Goal: Task Accomplishment & Management: Manage account settings

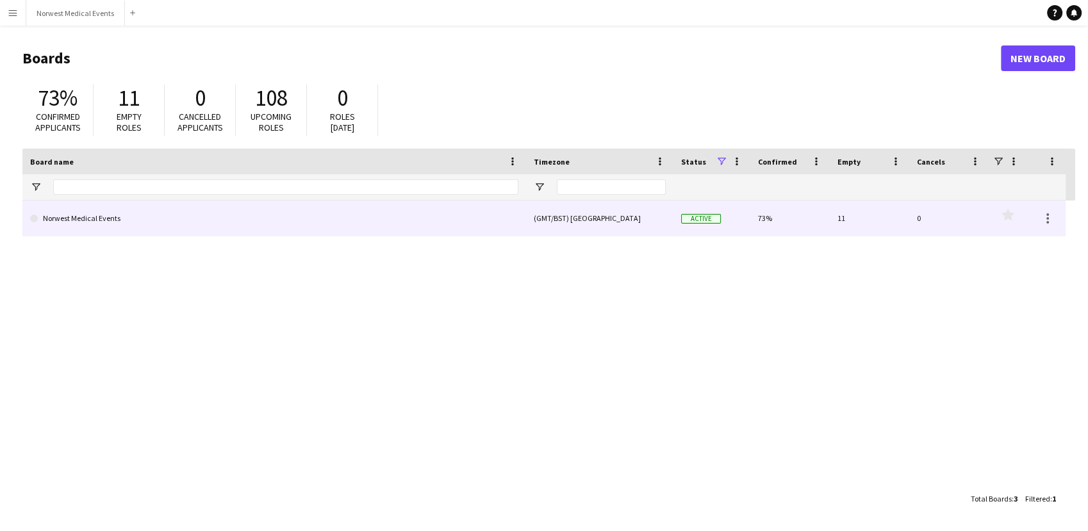
click at [481, 221] on link "Norwest Medical Events" at bounding box center [274, 219] width 488 height 36
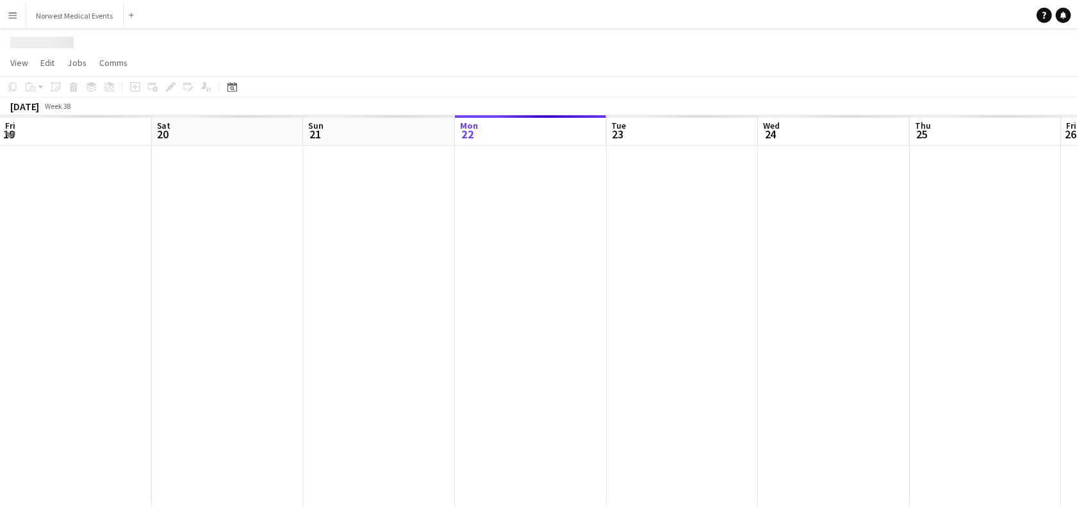
scroll to position [0, 306]
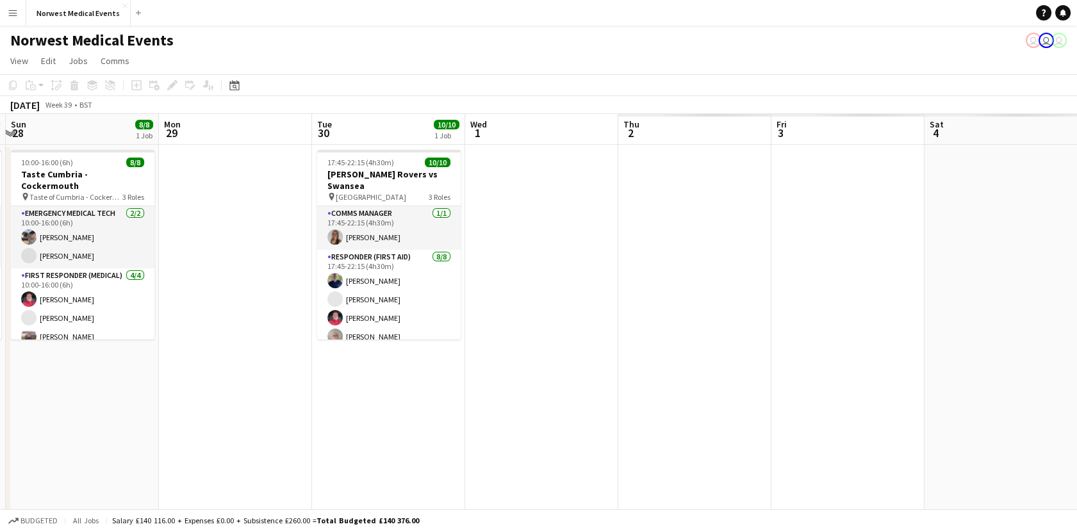
drag, startPoint x: 167, startPoint y: 352, endPoint x: 97, endPoint y: 352, distance: 69.8
click at [97, 352] on app-calendar-viewport "Mon 22 Tue 23 12/12 1 Job Wed 24 5/5 1 Job Thu 25 Fri 26 Sat 27 8/8 1 Job Sun 2…" at bounding box center [538, 464] width 1077 height 700
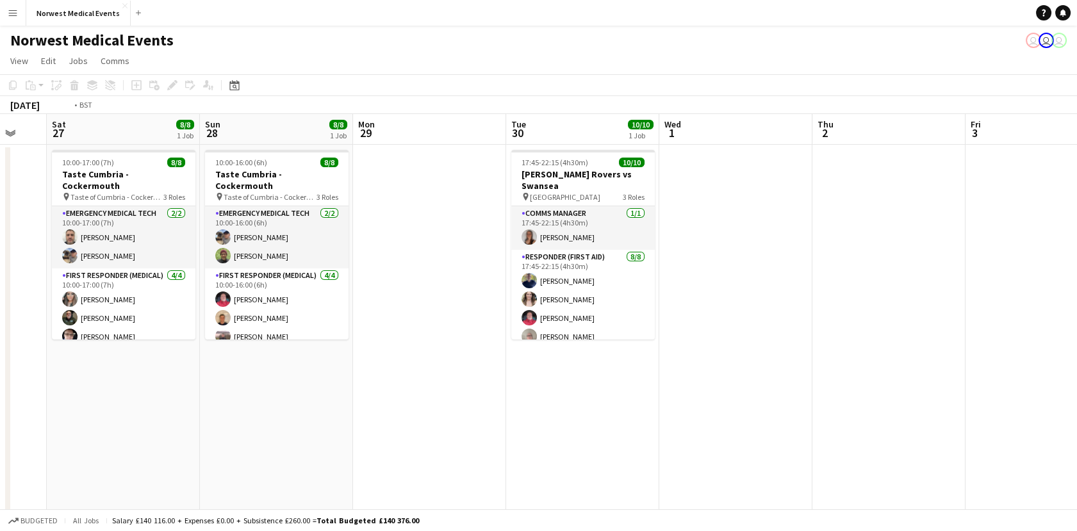
drag, startPoint x: 907, startPoint y: 341, endPoint x: 116, endPoint y: 364, distance: 791.6
click at [116, 364] on app-calendar-viewport "Wed 24 5/5 1 Job Thu 25 Fri 26 Sat 27 8/8 1 Job Sun 28 8/8 1 Job Mon 29 Tue 30 …" at bounding box center [538, 464] width 1077 height 700
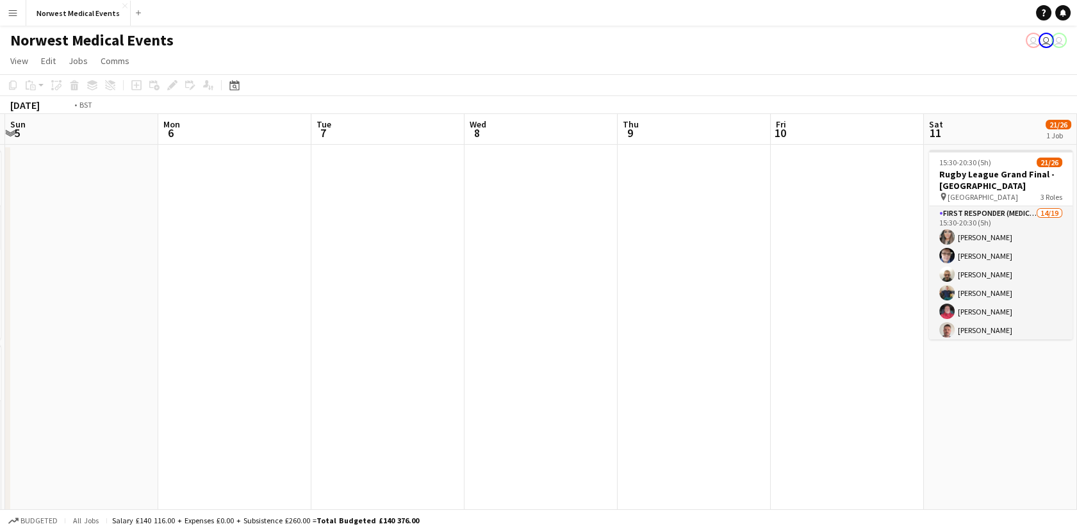
drag, startPoint x: 878, startPoint y: 312, endPoint x: 641, endPoint y: 406, distance: 254.3
click at [210, 406] on app-calendar-viewport "Thu 2 Fri 3 Sat 4 33/37 2 Jobs Sun 5 Mon 6 Tue 7 Wed 8 Thu 9 Fri 10 Sat 11 21/2…" at bounding box center [538, 464] width 1077 height 700
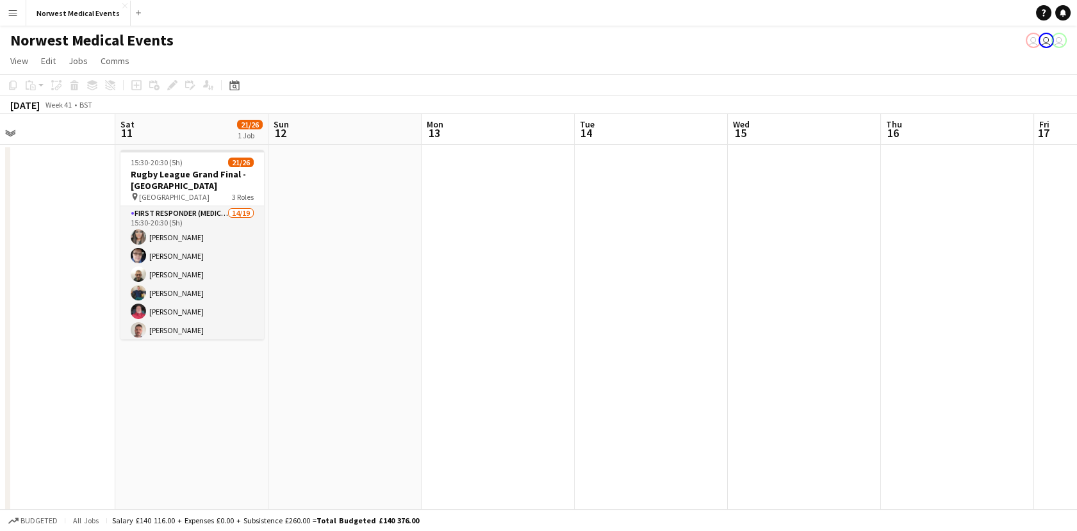
drag, startPoint x: 103, startPoint y: 454, endPoint x: 563, endPoint y: 377, distance: 467.1
click at [62, 454] on app-calendar-viewport "Wed 8 Thu 9 Fri 10 Sat 11 21/26 1 Job Sun 12 Mon 13 Tue 14 Wed 15 Thu 16 Fri 17…" at bounding box center [538, 464] width 1077 height 700
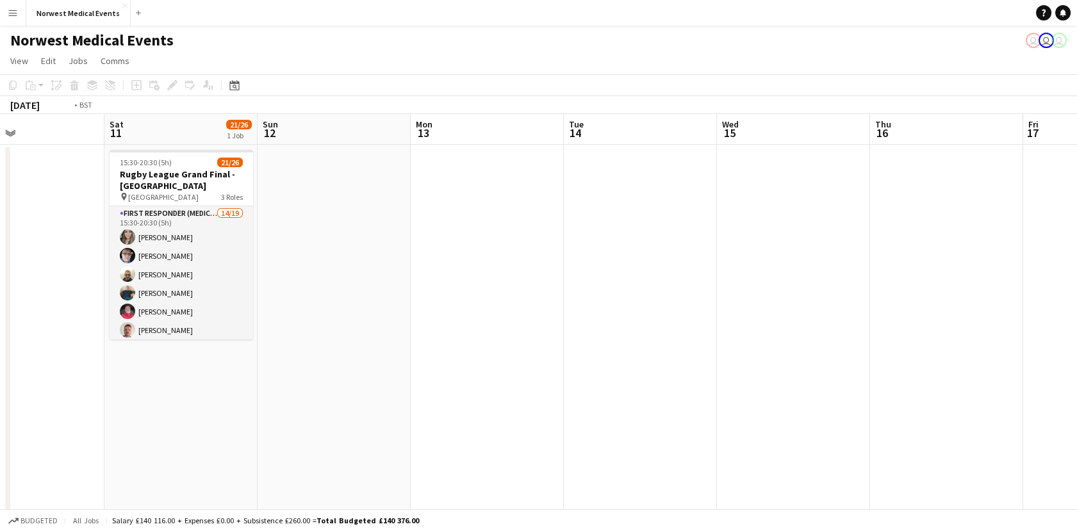
drag, startPoint x: 734, startPoint y: 378, endPoint x: -3, endPoint y: 419, distance: 738.6
click at [0, 419] on html "Menu Boards Boards Boards All jobs Status Workforce Workforce My Workforce Recr…" at bounding box center [538, 417] width 1077 height 835
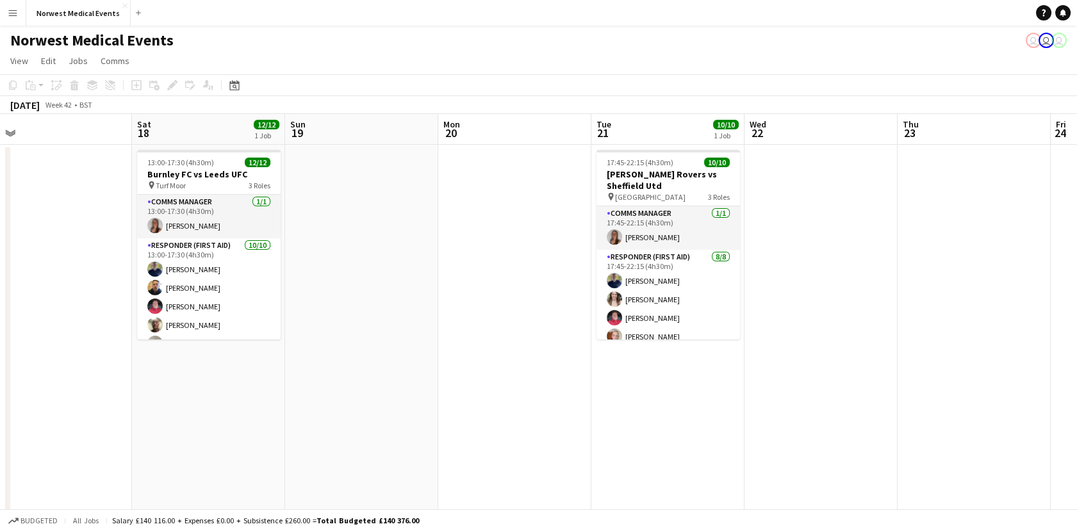
drag, startPoint x: 812, startPoint y: 391, endPoint x: 184, endPoint y: 442, distance: 630.6
click at [184, 442] on app-calendar-viewport "Mon 13 Tue 14 Wed 15 Thu 16 Fri 17 Sat 18 12/12 1 Job Sun 19 Mon 20 Tue 21 10/1…" at bounding box center [538, 464] width 1077 height 700
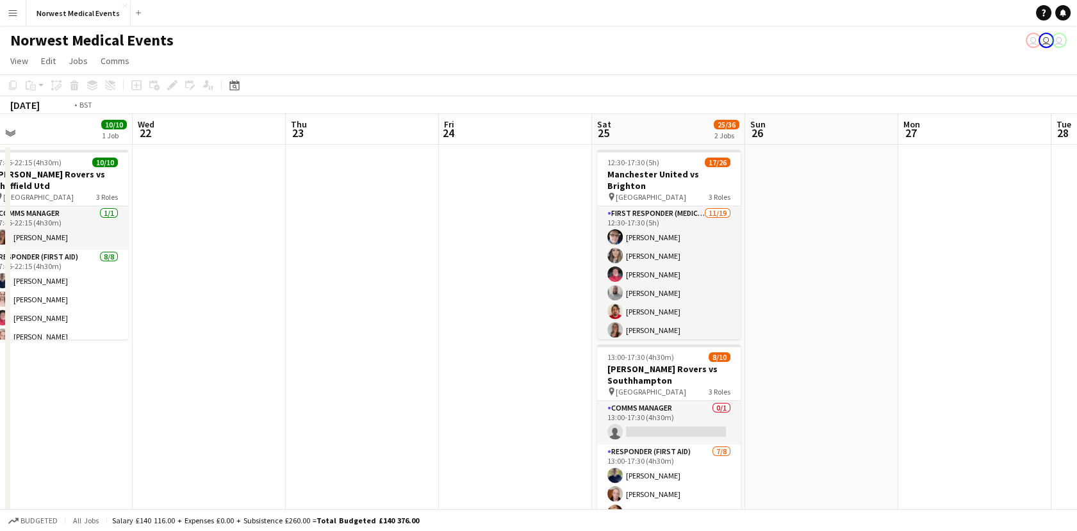
drag, startPoint x: -3, startPoint y: 377, endPoint x: 69, endPoint y: 361, distance: 74.0
click at [0, 376] on html "Menu Boards Boards Boards All jobs Status Workforce Workforce My Workforce Recr…" at bounding box center [538, 417] width 1077 height 835
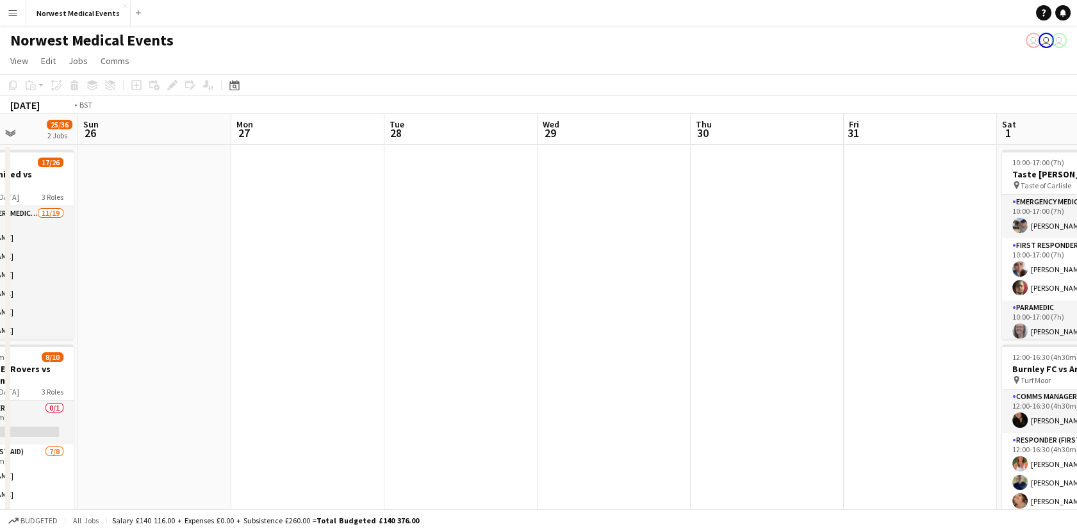
click at [83, 313] on app-calendar-viewport "Tue 21 10/10 1 Job Wed 22 Thu 23 Fri 24 Sat 25 25/36 2 Jobs Sun 26 Mon 27 Tue 2…" at bounding box center [538, 464] width 1077 height 700
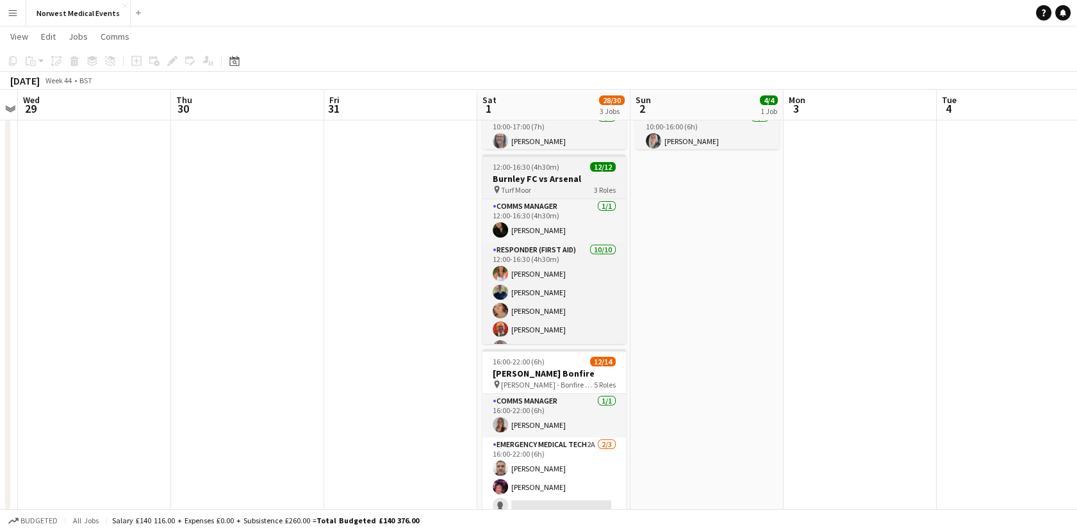
scroll to position [302, 0]
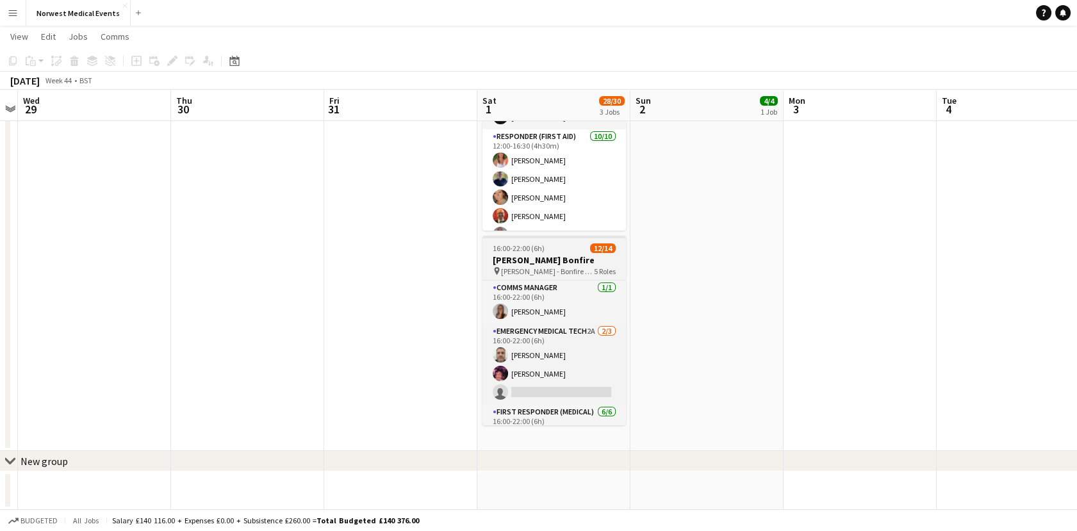
click at [563, 270] on span "[PERSON_NAME] - Bonfire & Fireworks" at bounding box center [547, 272] width 93 height 10
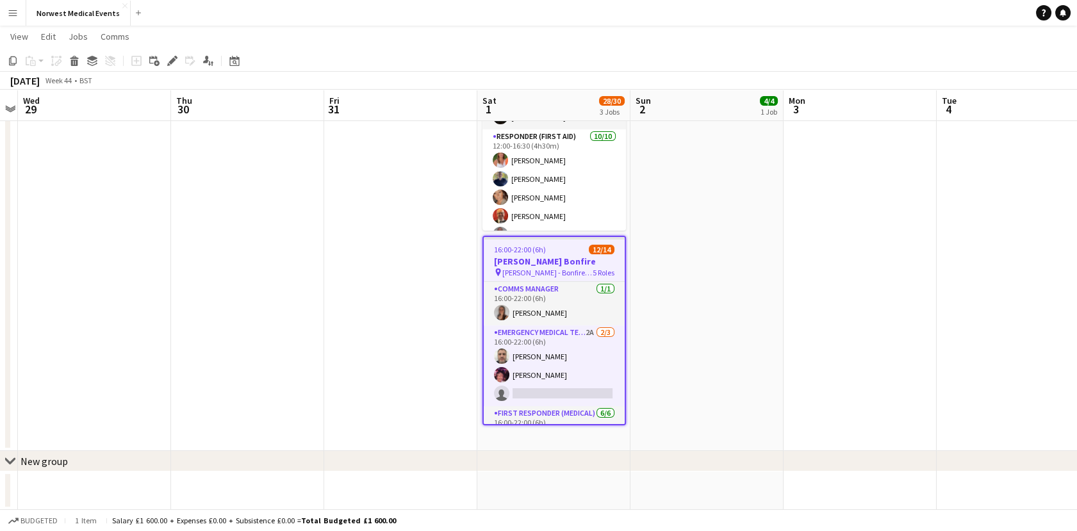
click at [559, 259] on h3 "[PERSON_NAME] Bonfire" at bounding box center [554, 262] width 141 height 12
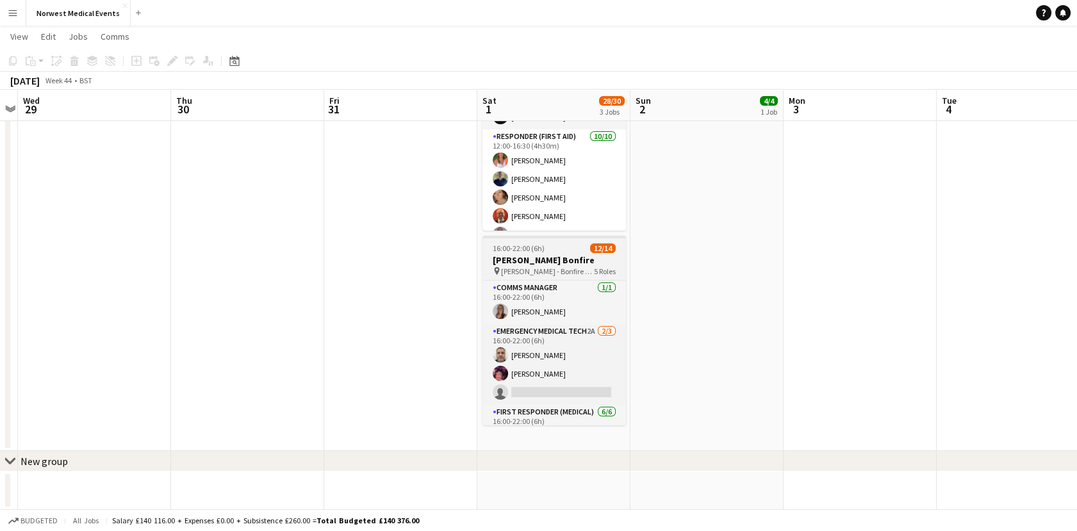
click at [559, 259] on h3 "[PERSON_NAME] Bonfire" at bounding box center [554, 260] width 144 height 12
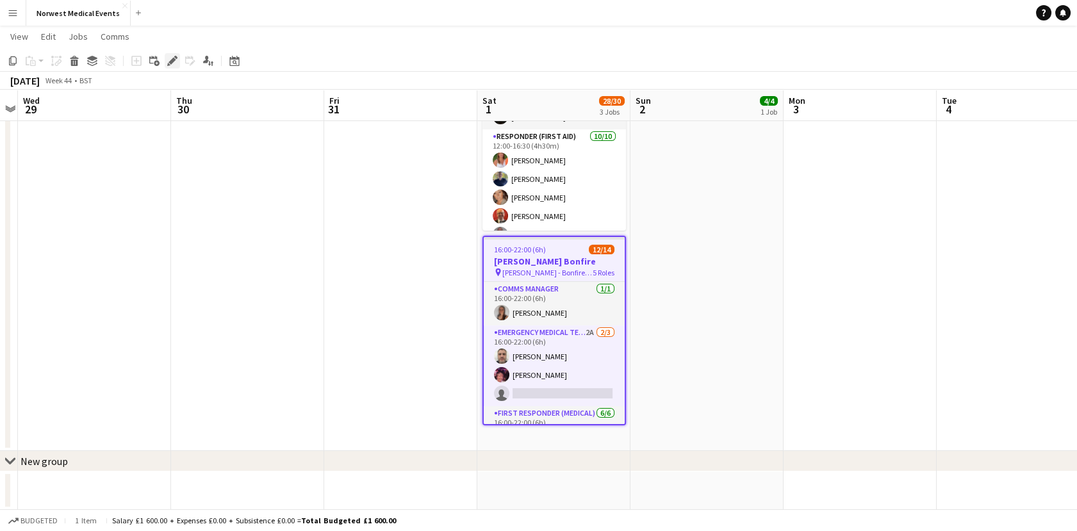
click at [169, 56] on icon "Edit" at bounding box center [172, 61] width 10 height 10
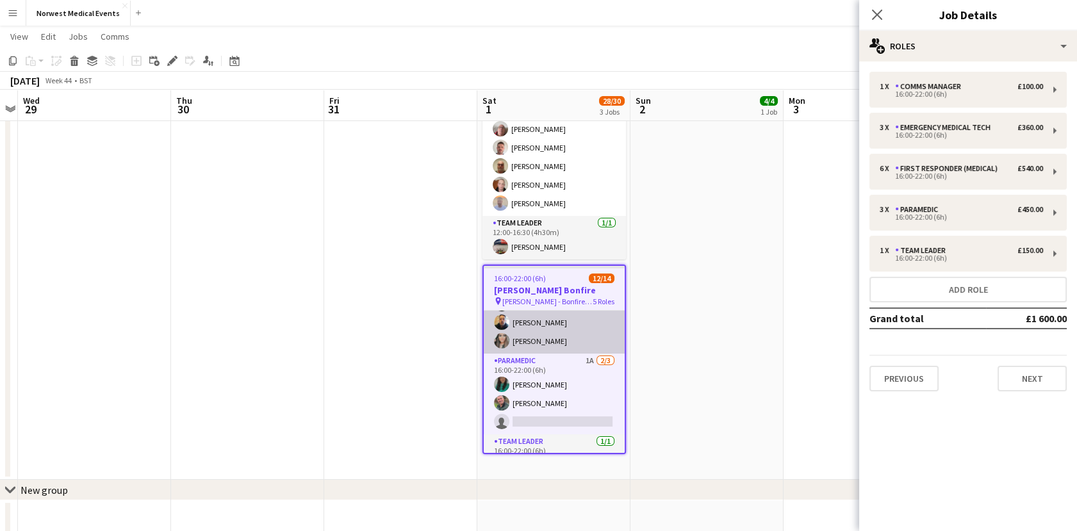
scroll to position [242, 0]
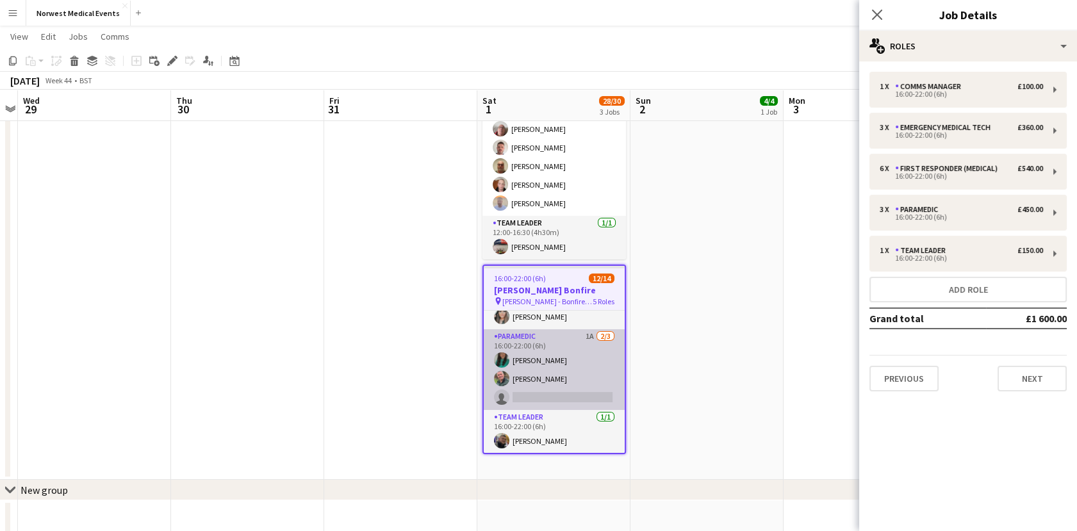
click at [597, 379] on app-card-role "Paramedic 1A [DATE] 16:00-22:00 (6h) [PERSON_NAME] [PERSON_NAME] single-neutral…" at bounding box center [554, 369] width 141 height 81
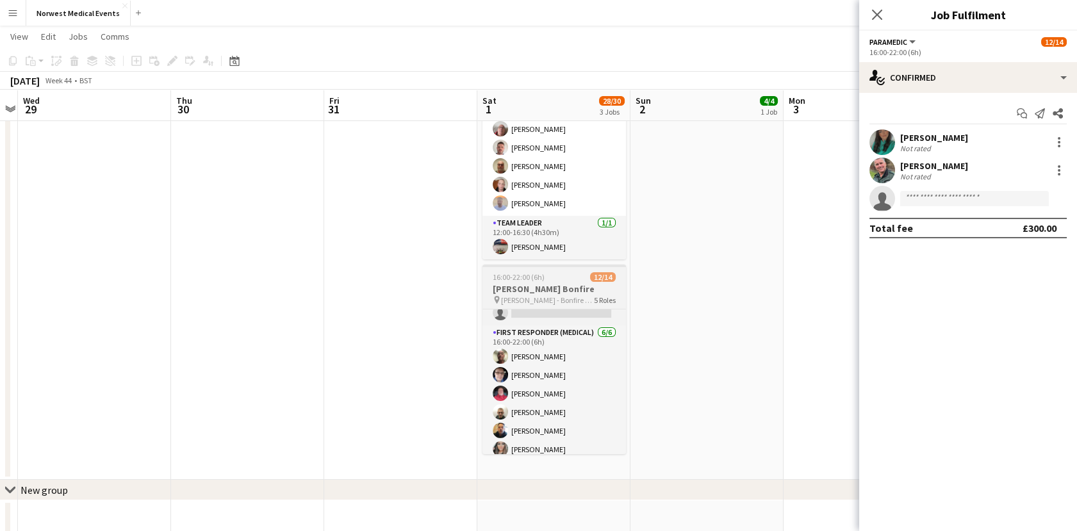
scroll to position [0, 0]
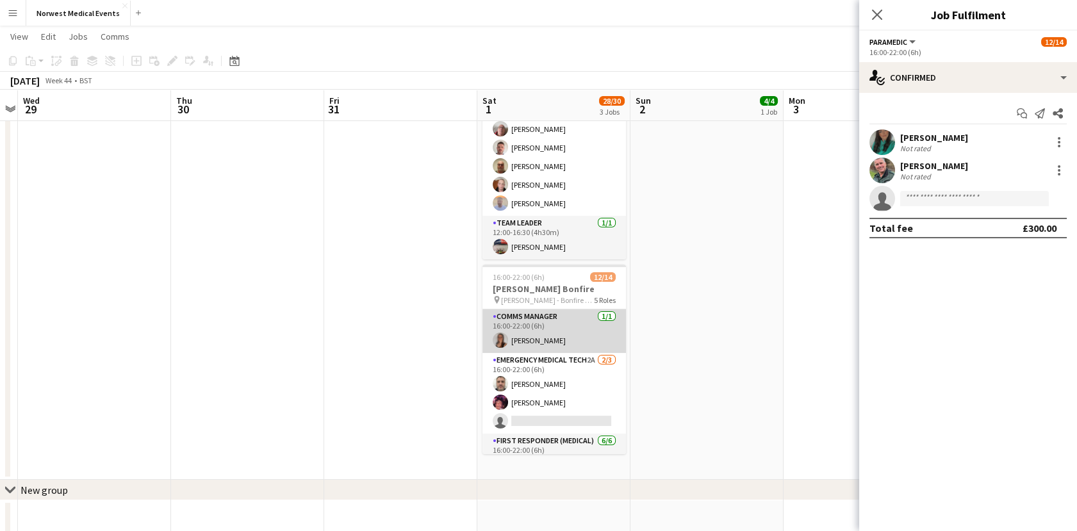
click at [564, 338] on app-card-role "Comms Manager [DATE] 16:00-22:00 (6h) [PERSON_NAME]" at bounding box center [554, 331] width 144 height 44
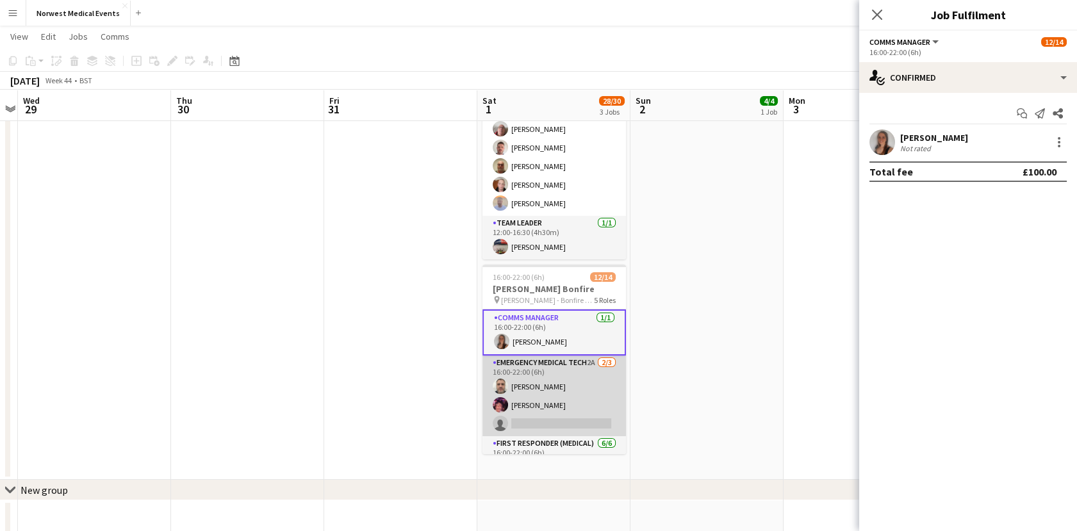
click at [585, 379] on app-card-role "Emergency Medical Tech 2A [DATE] 16:00-22:00 (6h) [PERSON_NAME] [PERSON_NAME] s…" at bounding box center [554, 396] width 144 height 81
